Goal: Information Seeking & Learning: Learn about a topic

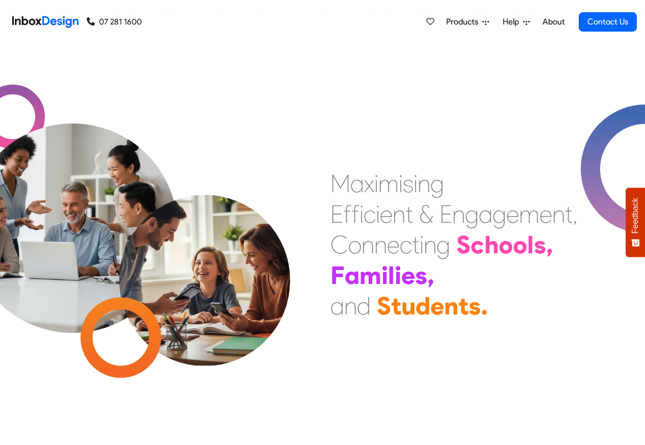
click at [460, 22] on span "Products" at bounding box center [464, 22] width 36 height 12
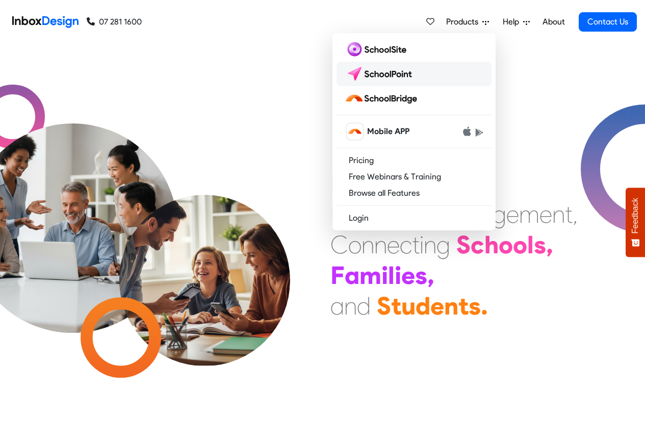
click at [380, 71] on img at bounding box center [380, 74] width 72 height 16
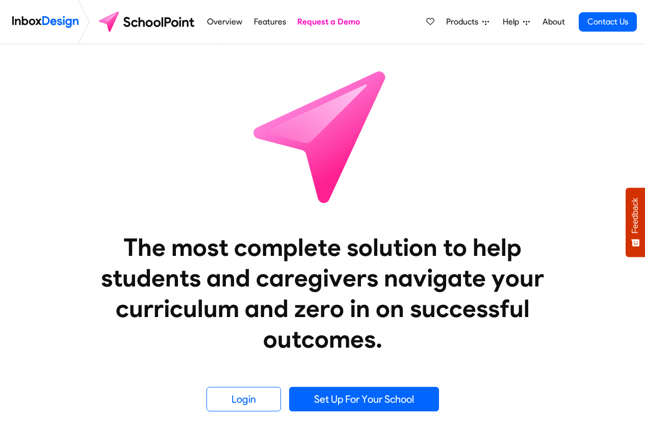
click at [337, 10] on li "Request a Demo" at bounding box center [328, 22] width 74 height 44
